Goal: Navigation & Orientation: Find specific page/section

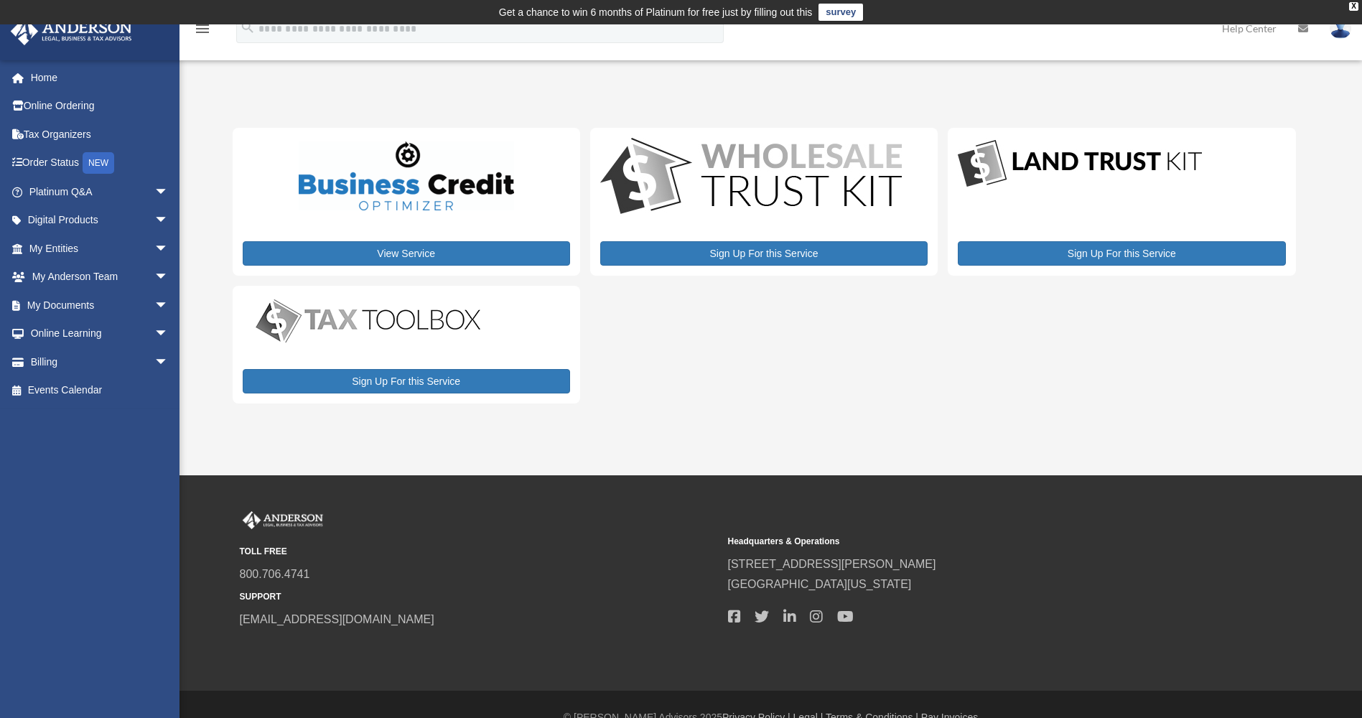
click at [1342, 34] on img at bounding box center [1341, 28] width 22 height 21
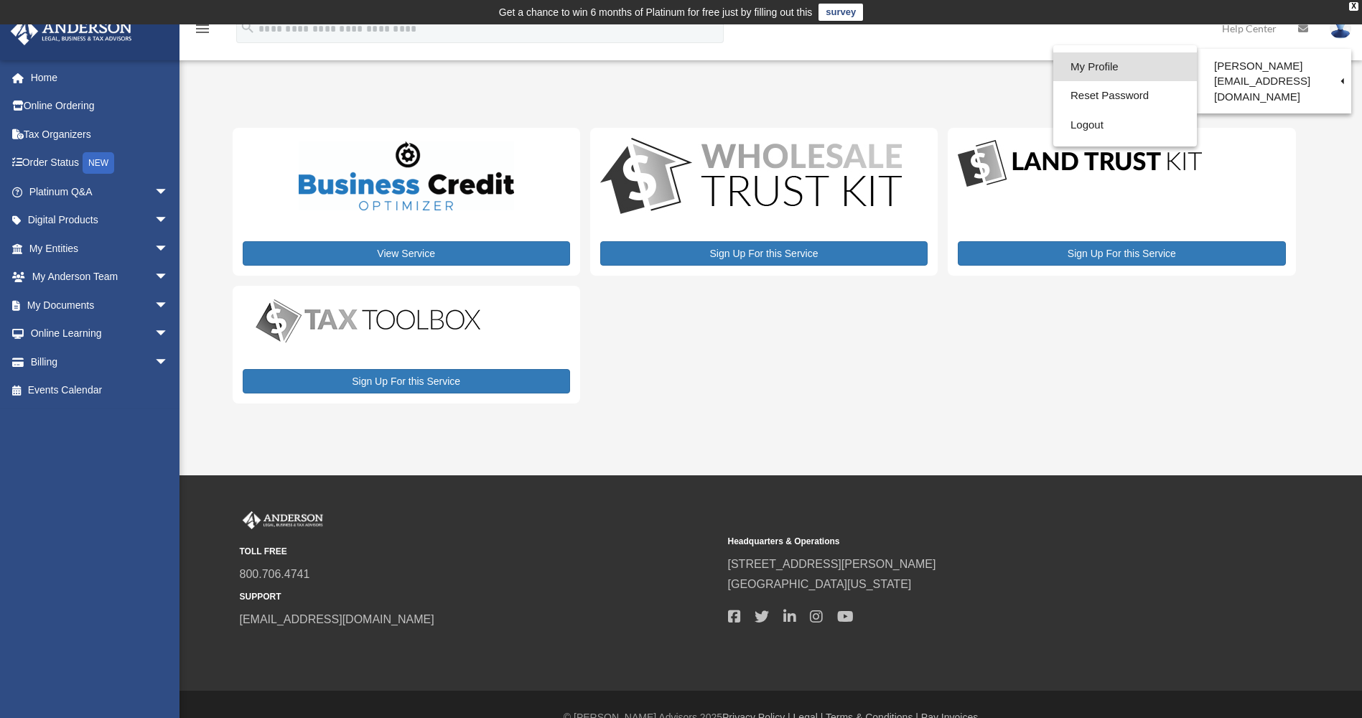
click at [1098, 66] on link "My Profile" at bounding box center [1126, 66] width 144 height 29
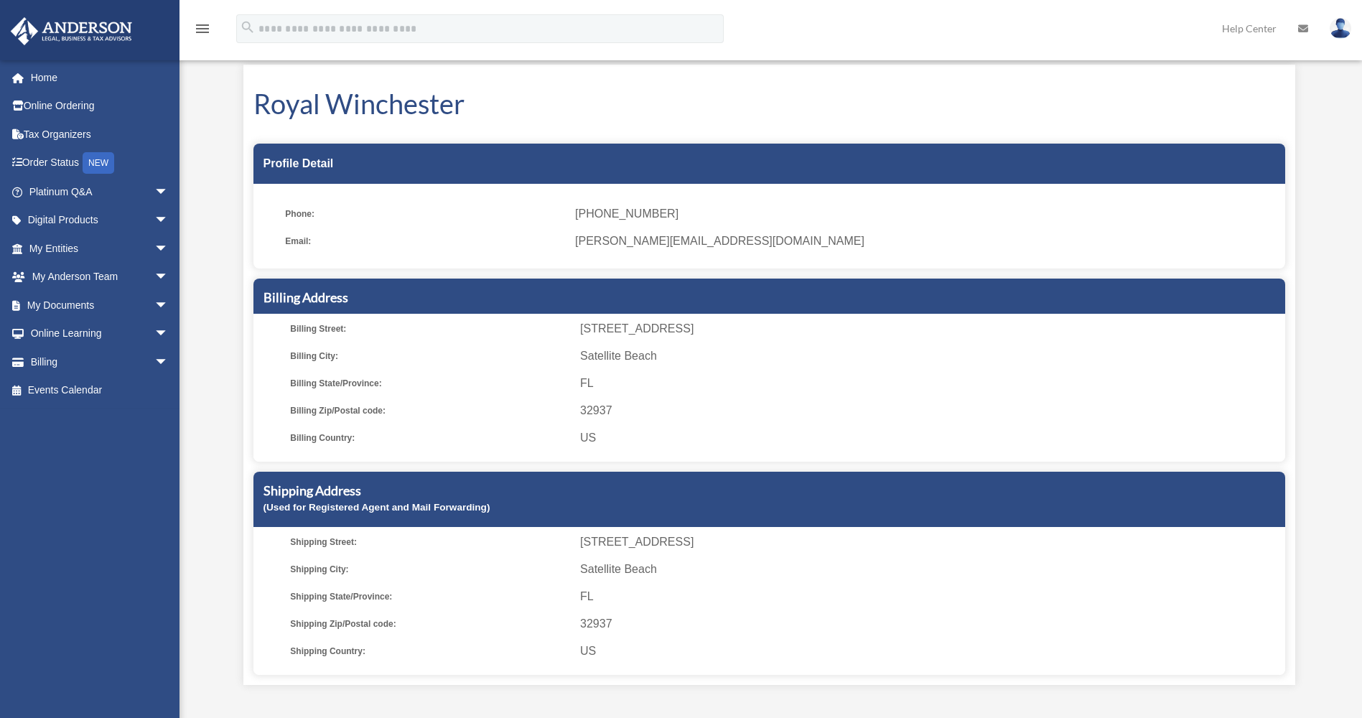
scroll to position [72, 0]
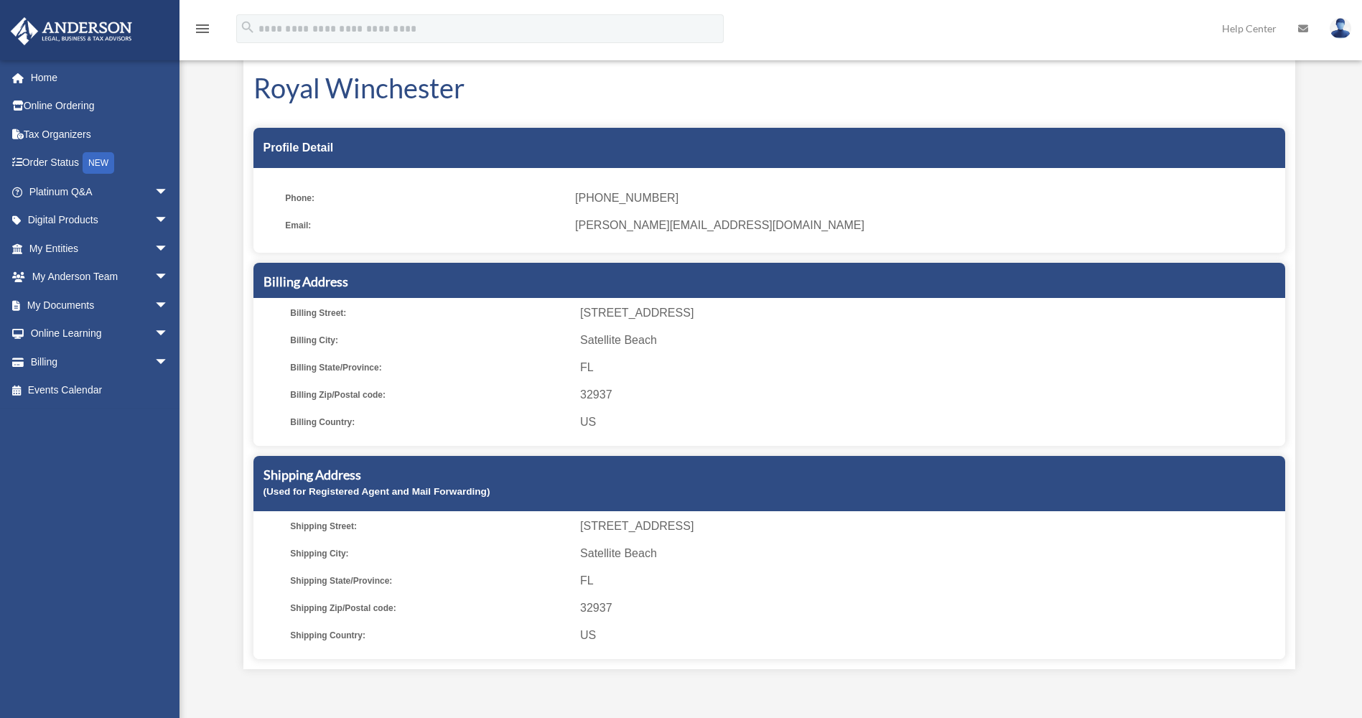
click at [317, 314] on span "Billing Street:" at bounding box center [430, 313] width 280 height 20
drag, startPoint x: 656, startPoint y: 302, endPoint x: 460, endPoint y: 370, distance: 207.6
click at [460, 370] on span "Billing State/Province:" at bounding box center [430, 368] width 280 height 20
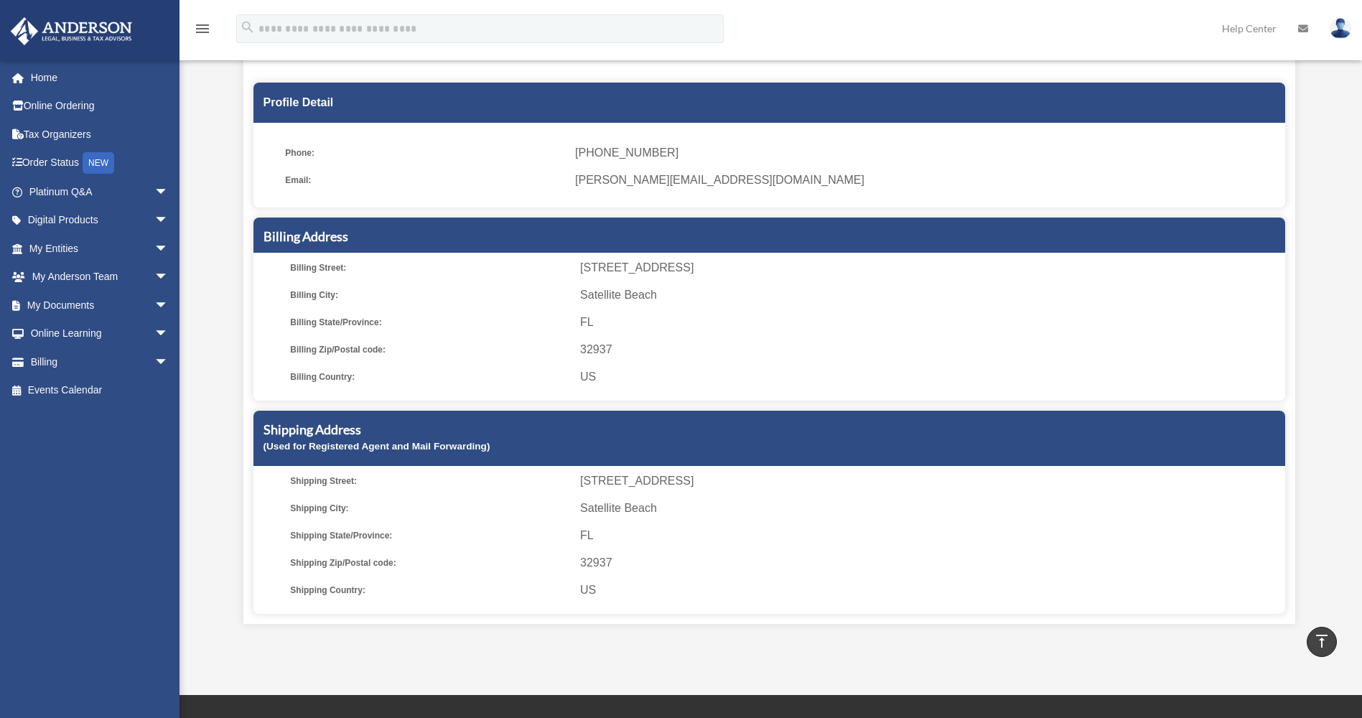
scroll to position [0, 0]
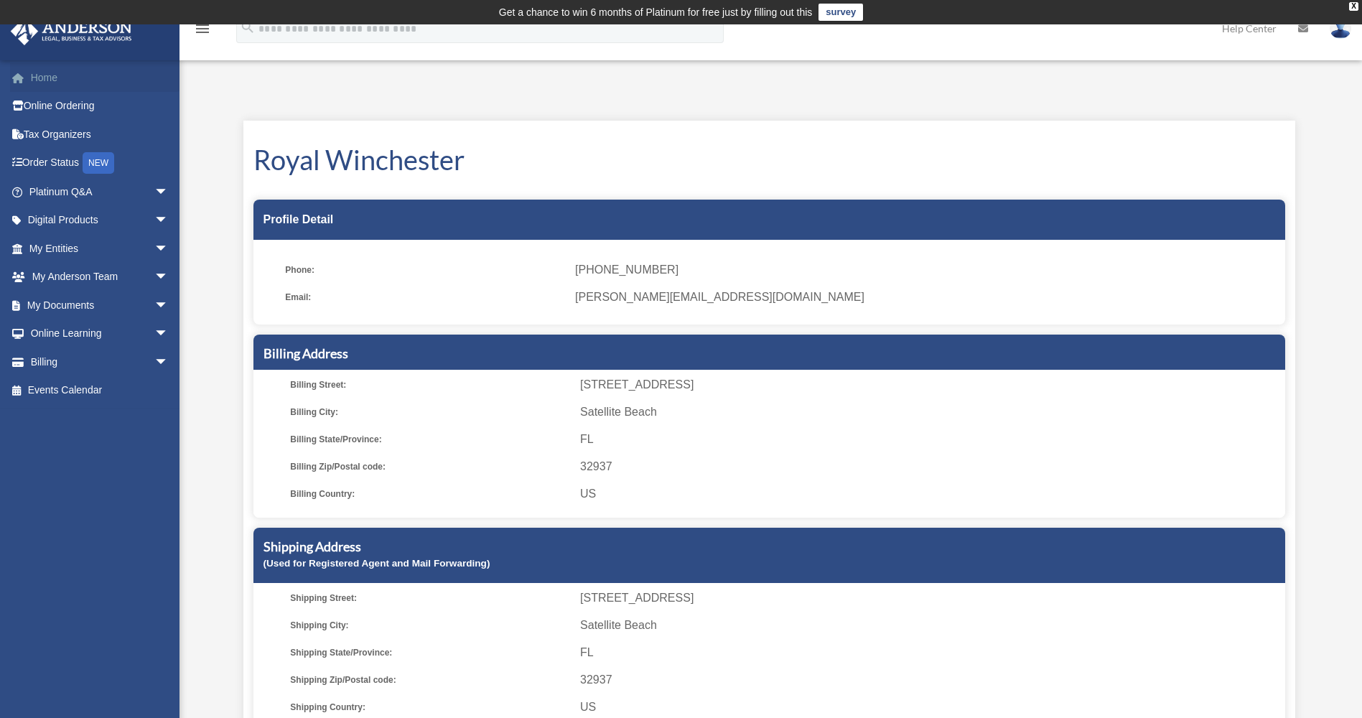
click at [42, 71] on link "Home" at bounding box center [100, 77] width 180 height 29
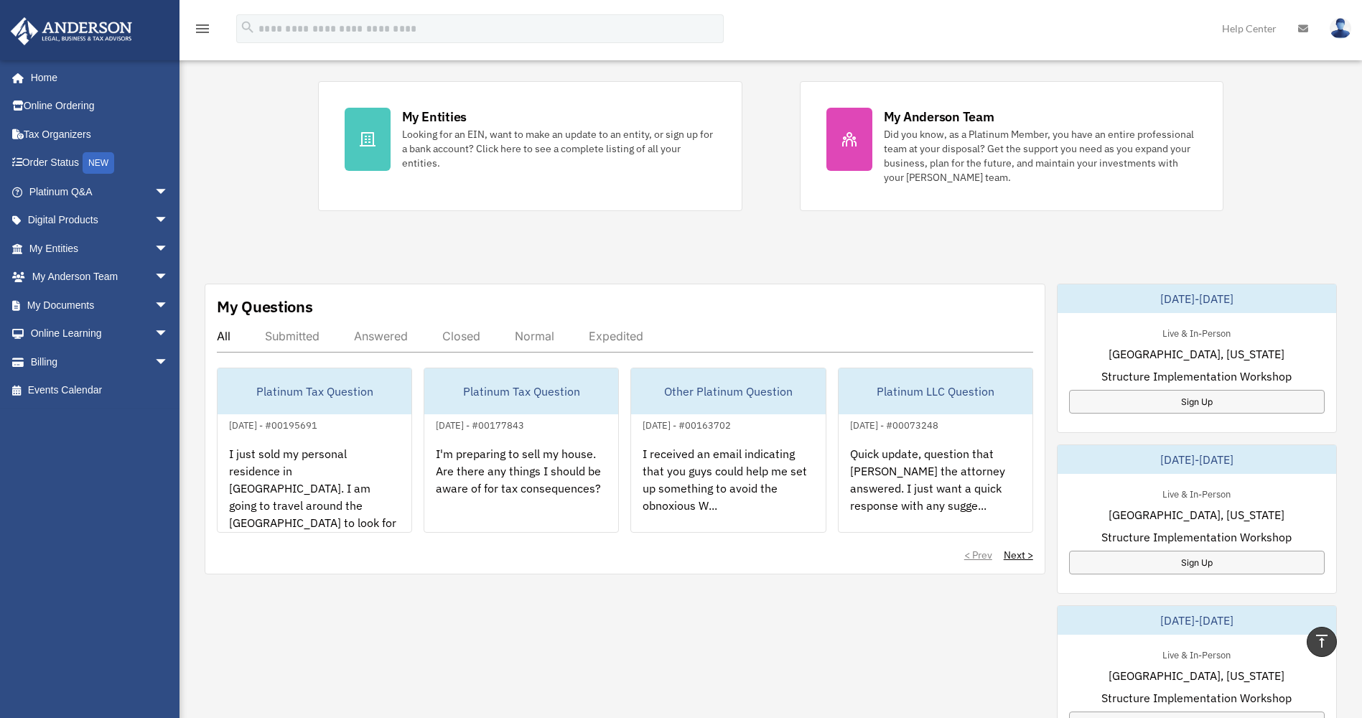
scroll to position [215, 0]
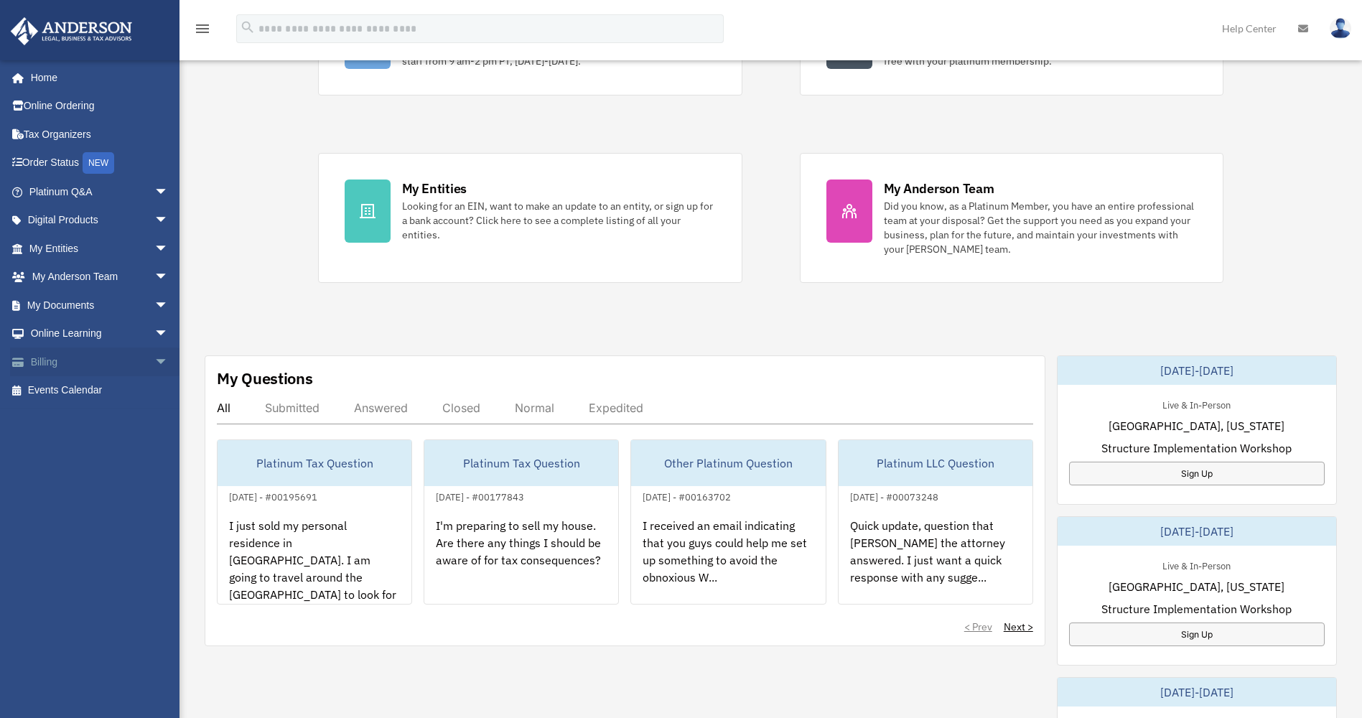
click at [42, 357] on link "Billing arrow_drop_down" at bounding box center [100, 362] width 180 height 29
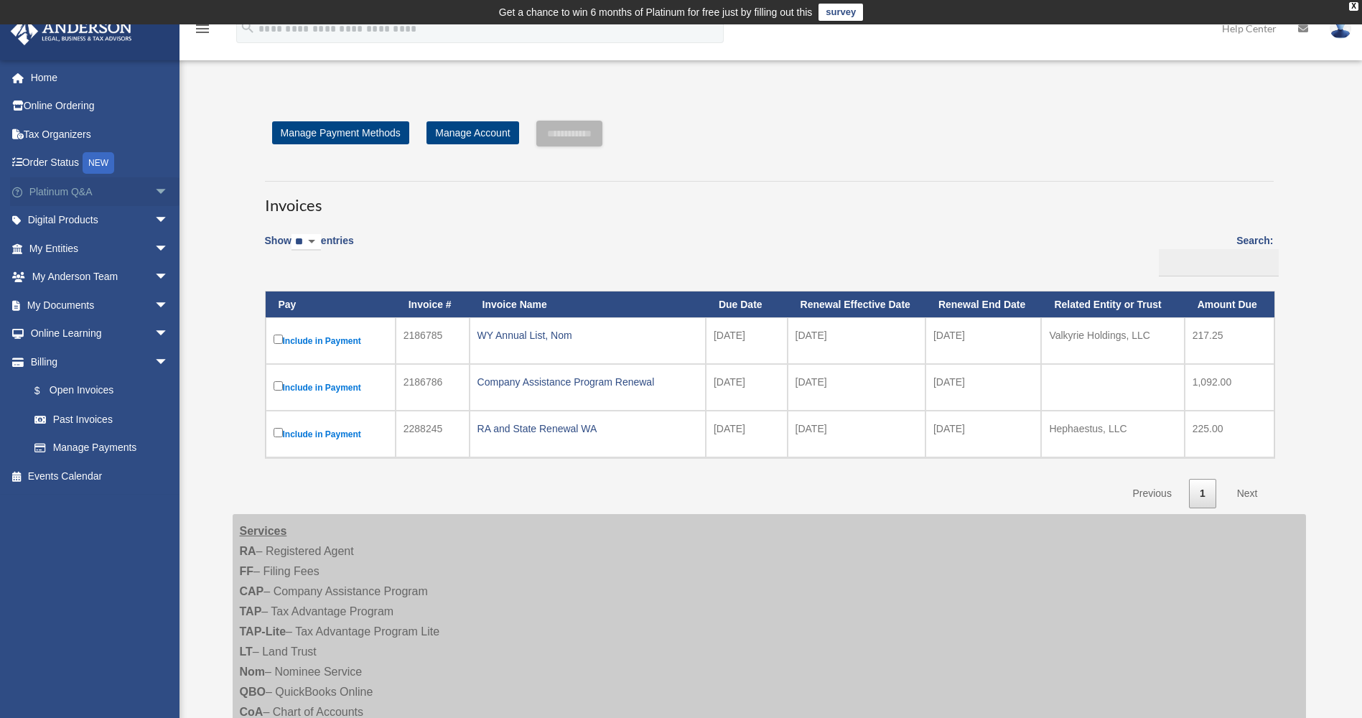
click at [57, 192] on link "Platinum Q&A arrow_drop_down" at bounding box center [100, 191] width 180 height 29
